Goal: Task Accomplishment & Management: Use online tool/utility

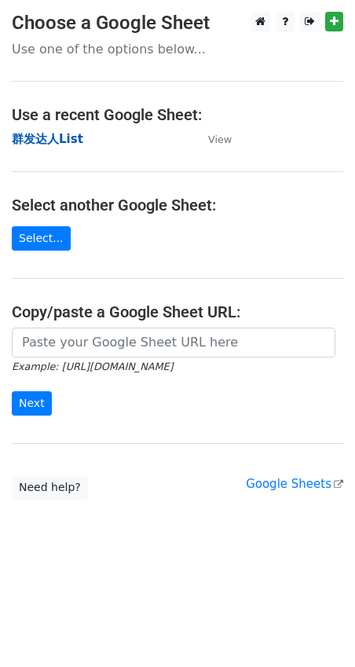
click at [53, 141] on strong "群发达人List" at bounding box center [47, 139] width 71 height 14
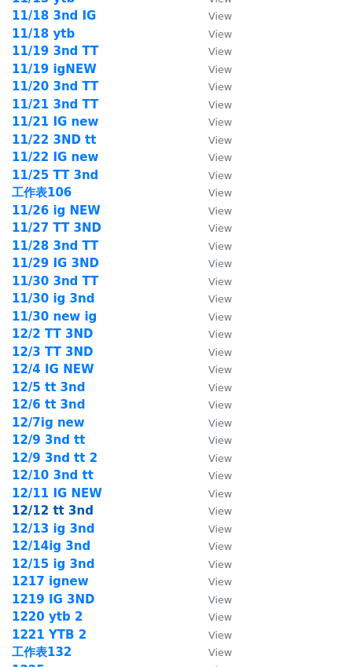
scroll to position [2121, 0]
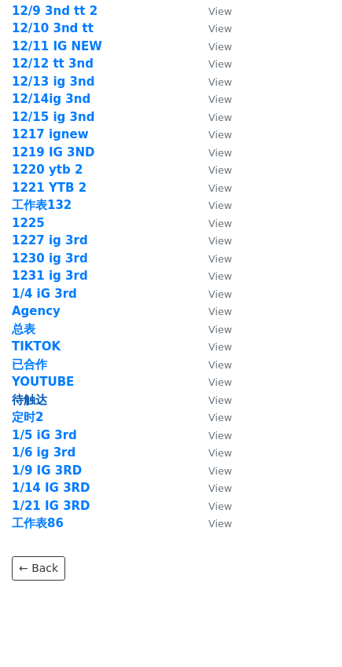
click at [43, 398] on strong "待触达" at bounding box center [29, 400] width 35 height 14
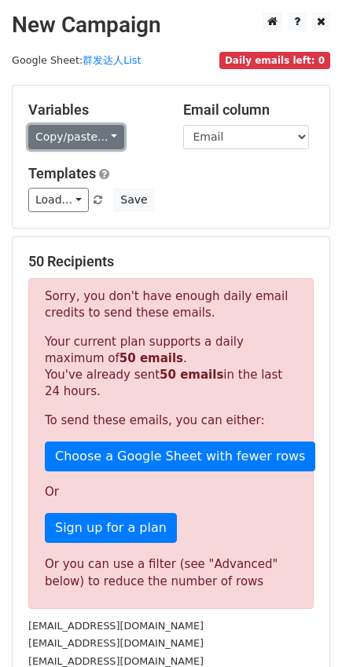
click at [58, 138] on link "Copy/paste..." at bounding box center [76, 137] width 96 height 24
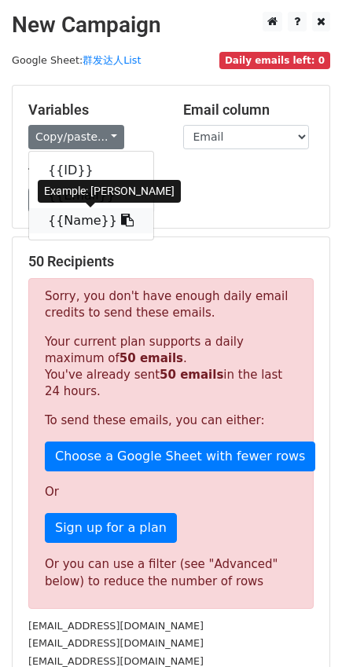
drag, startPoint x: 70, startPoint y: 227, endPoint x: 16, endPoint y: 216, distance: 54.5
click at [70, 228] on link "{{Name}}" at bounding box center [91, 220] width 124 height 25
